Goal: Find specific page/section: Find specific page/section

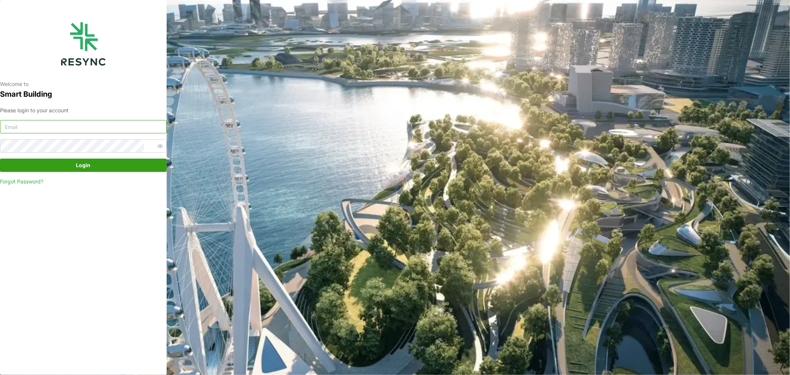
type input "[DOMAIN_NAME][EMAIL_ADDRESS][DOMAIN_NAME]"
click at [86, 167] on span "Login" at bounding box center [83, 165] width 14 height 13
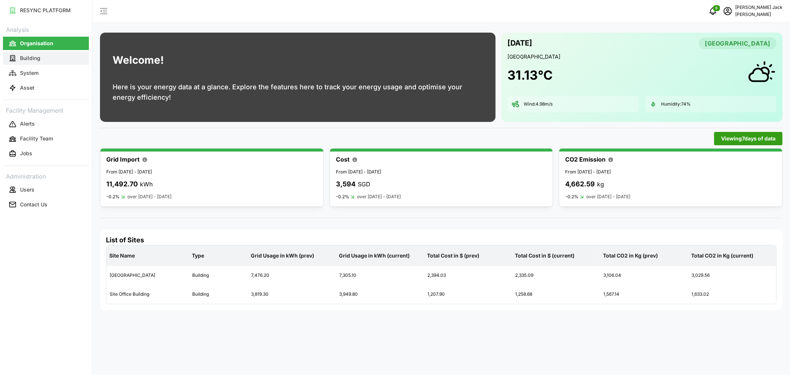
click at [26, 62] on p "Building" at bounding box center [30, 57] width 20 height 7
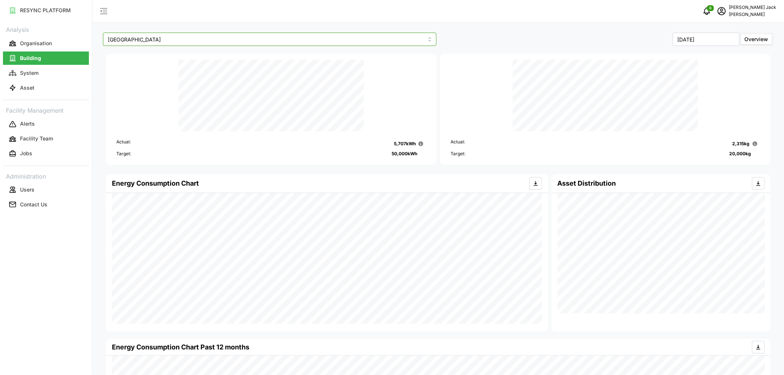
click at [268, 44] on input "[GEOGRAPHIC_DATA]" at bounding box center [270, 39] width 334 height 13
click at [186, 74] on div "Site Office Building" at bounding box center [270, 69] width 330 height 13
type input "Site Office Building"
click at [32, 72] on p "System" at bounding box center [29, 72] width 19 height 7
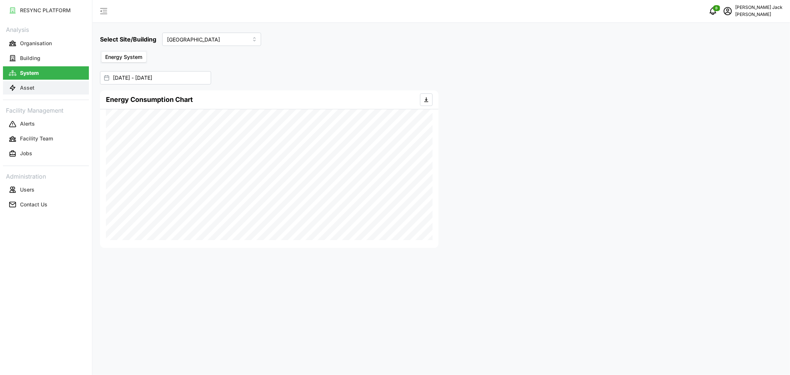
click at [26, 88] on p "Asset" at bounding box center [27, 87] width 14 height 7
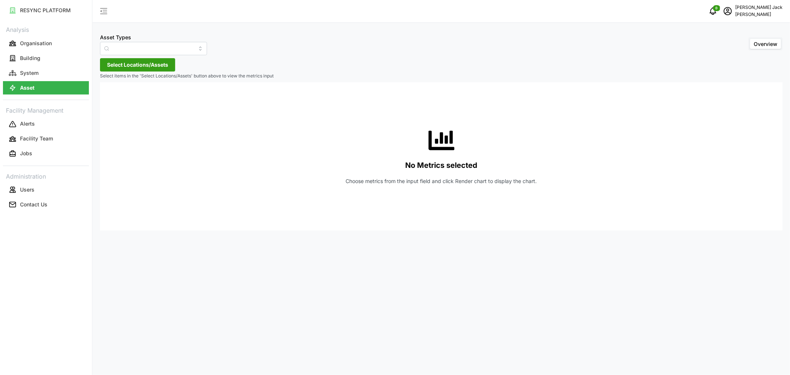
type input "Condensing Unit"
click at [23, 125] on p "Alerts" at bounding box center [27, 123] width 15 height 7
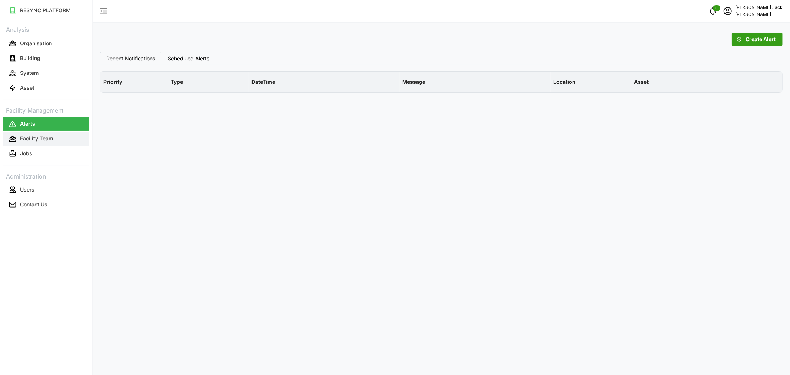
click at [30, 140] on p "Facility Team" at bounding box center [36, 138] width 33 height 7
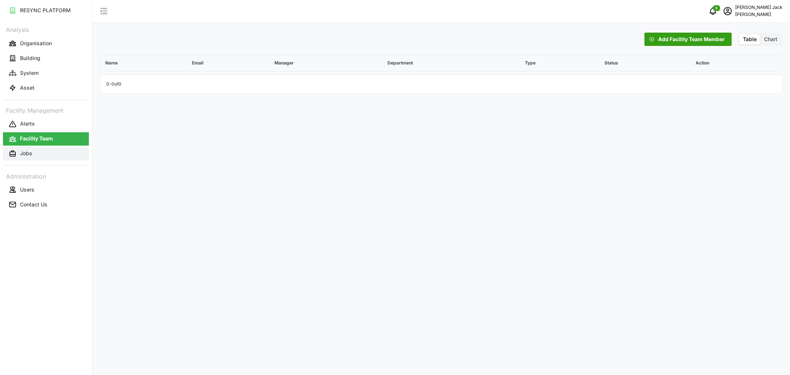
click at [25, 153] on p "Jobs" at bounding box center [26, 153] width 12 height 7
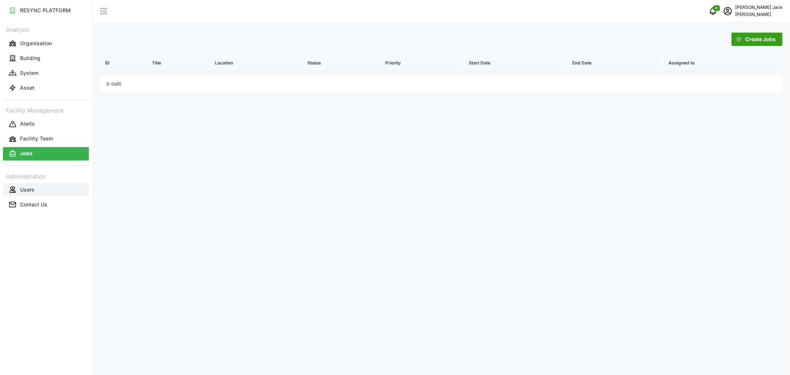
click at [24, 190] on p "Users" at bounding box center [27, 189] width 14 height 7
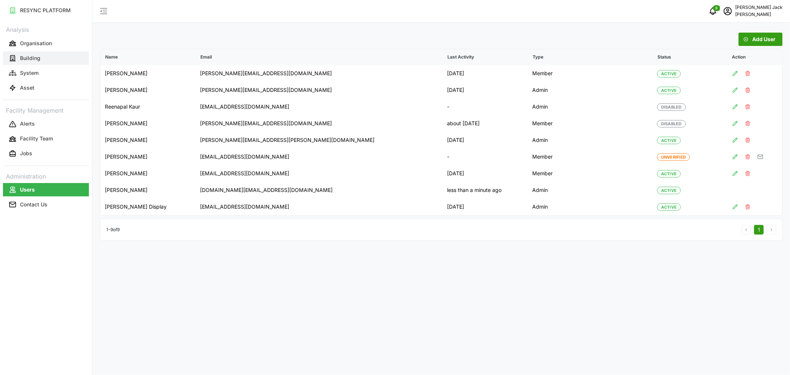
click at [31, 53] on button "Building" at bounding box center [46, 58] width 86 height 13
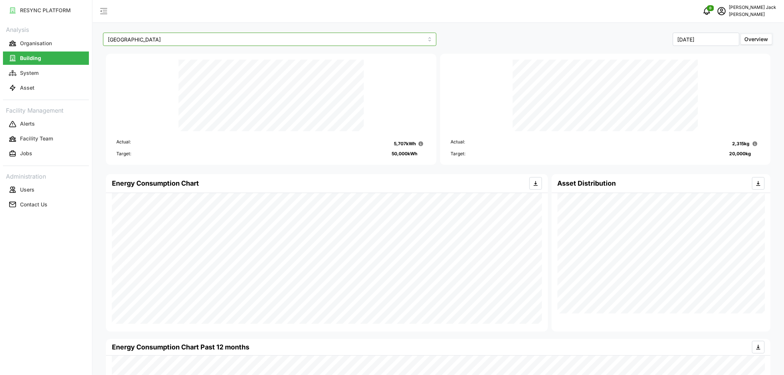
click at [203, 40] on input "[GEOGRAPHIC_DATA]" at bounding box center [270, 39] width 334 height 13
click at [181, 67] on div "Site Office Building" at bounding box center [270, 69] width 330 height 13
type input "Site Office Building"
click at [30, 72] on p "System" at bounding box center [29, 72] width 19 height 7
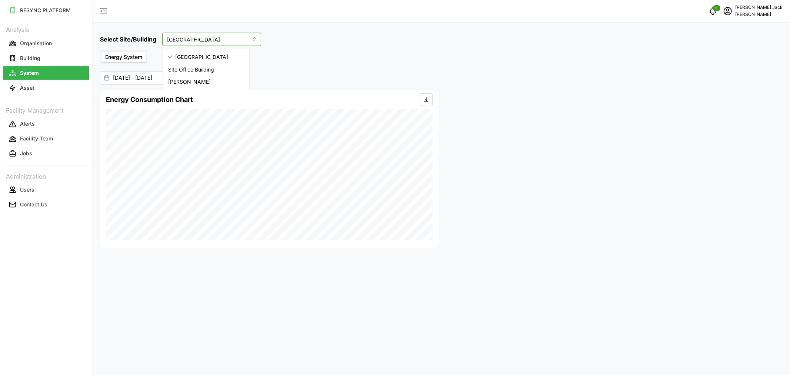
click at [214, 43] on input "[GEOGRAPHIC_DATA]" at bounding box center [211, 39] width 99 height 13
click at [201, 64] on div "Site Office Building" at bounding box center [206, 69] width 83 height 13
type input "Site Office Building"
